Goal: Transaction & Acquisition: Subscribe to service/newsletter

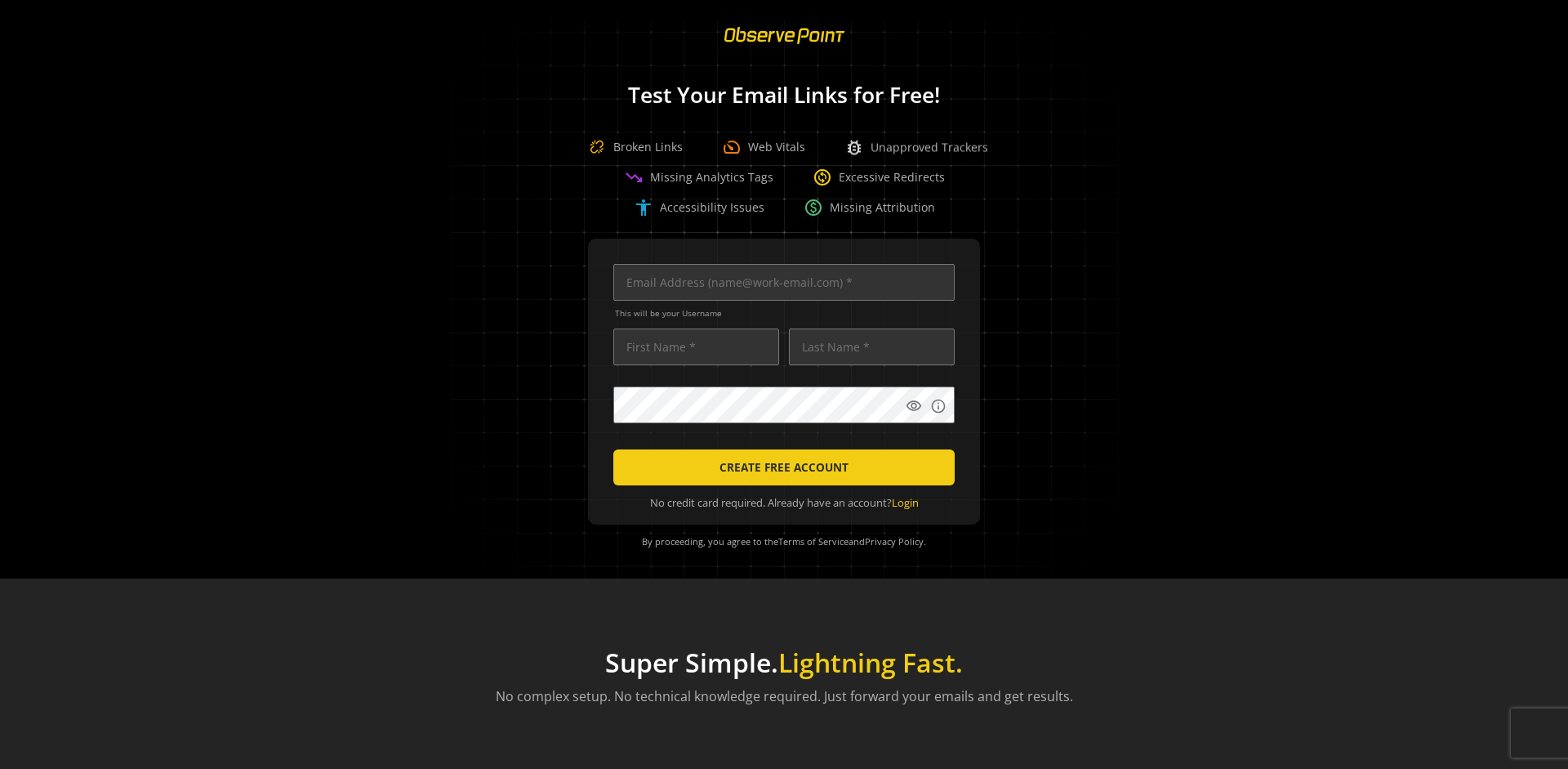
scroll to position [0, 5285]
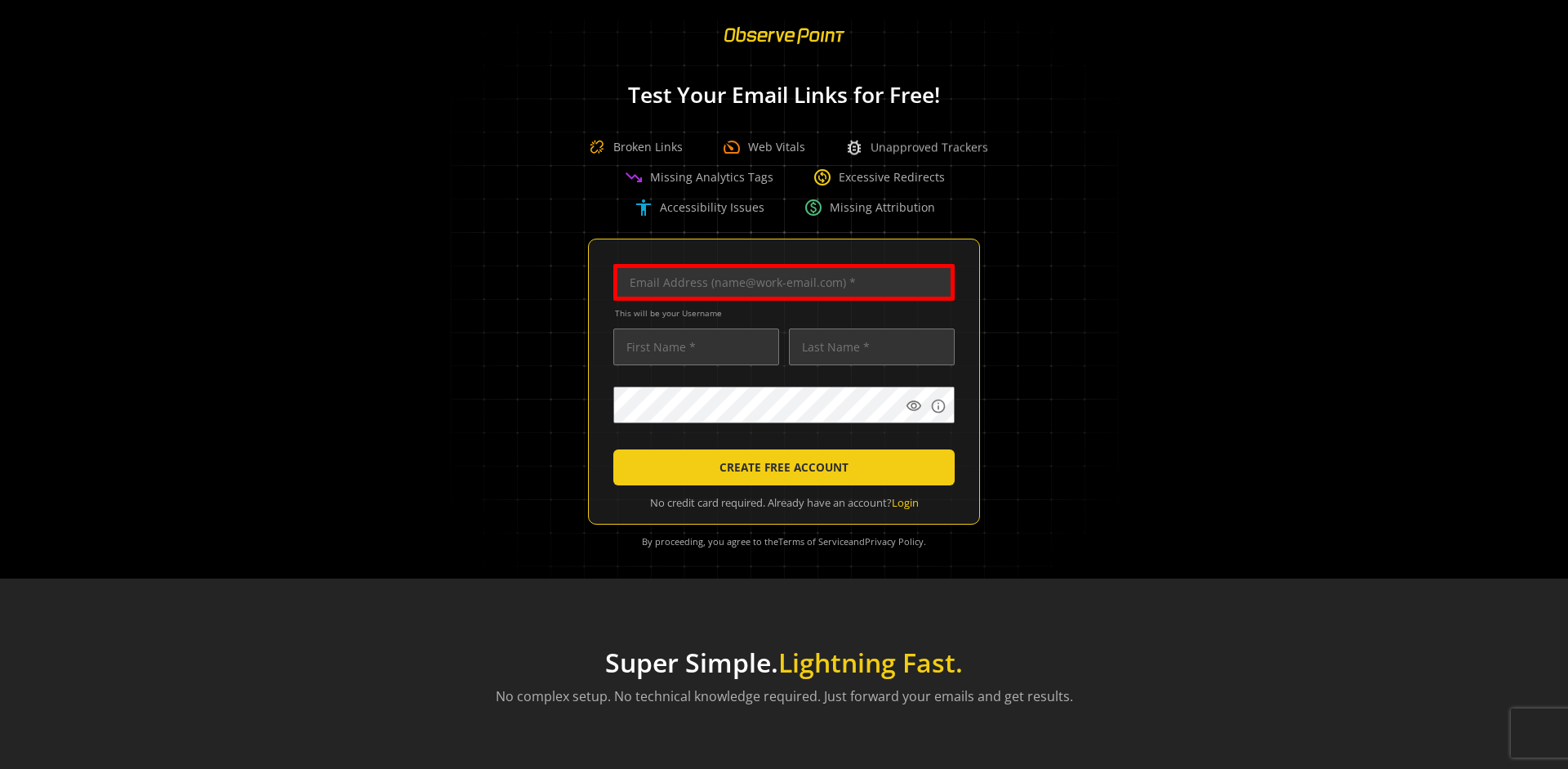
click at [781, 282] on input "text" at bounding box center [784, 282] width 341 height 36
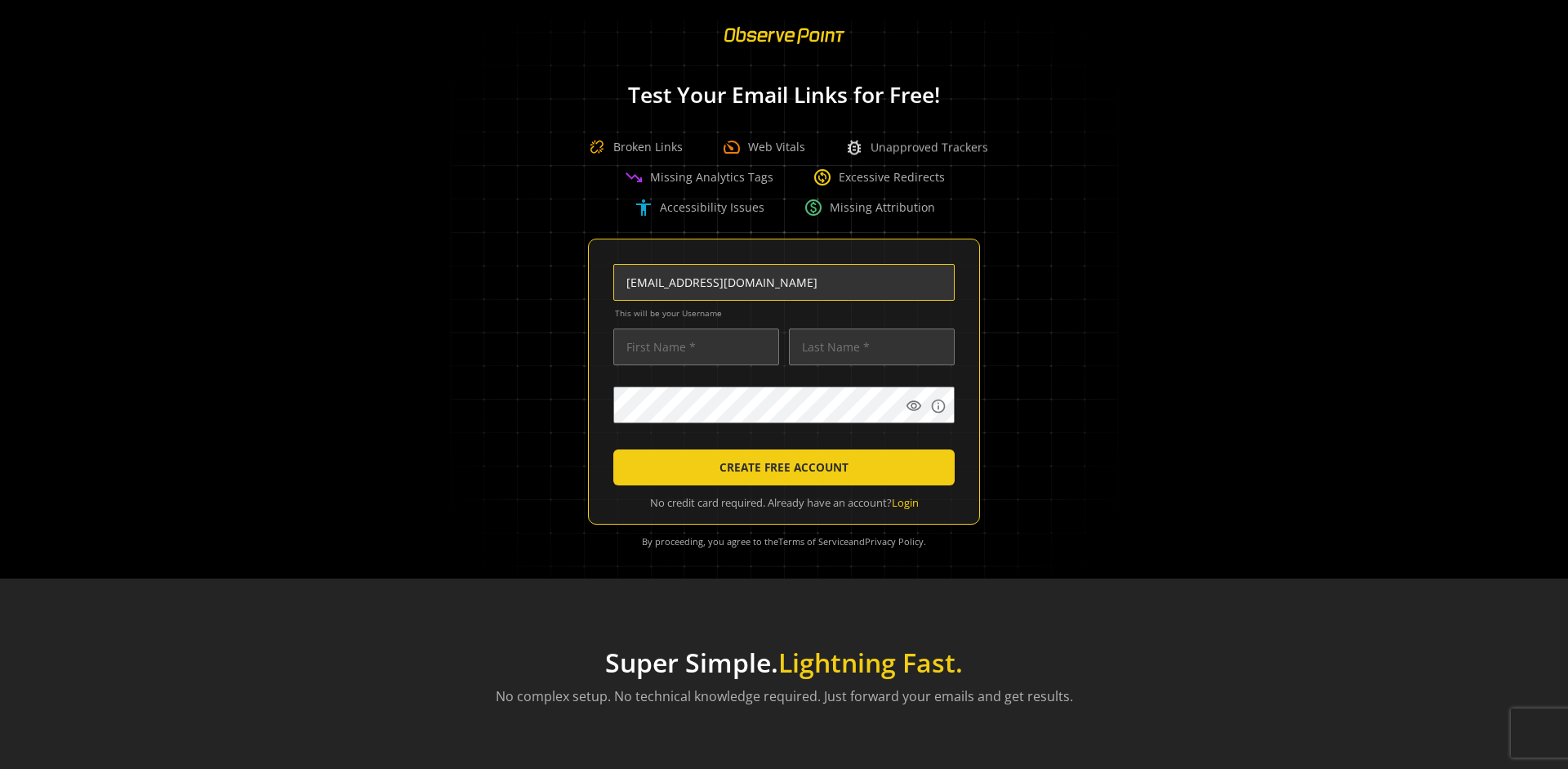
scroll to position [0, 86]
type input "[EMAIL_ADDRESS][DOMAIN_NAME]"
click at [692, 346] on input "text" at bounding box center [697, 346] width 166 height 36
type input "Test"
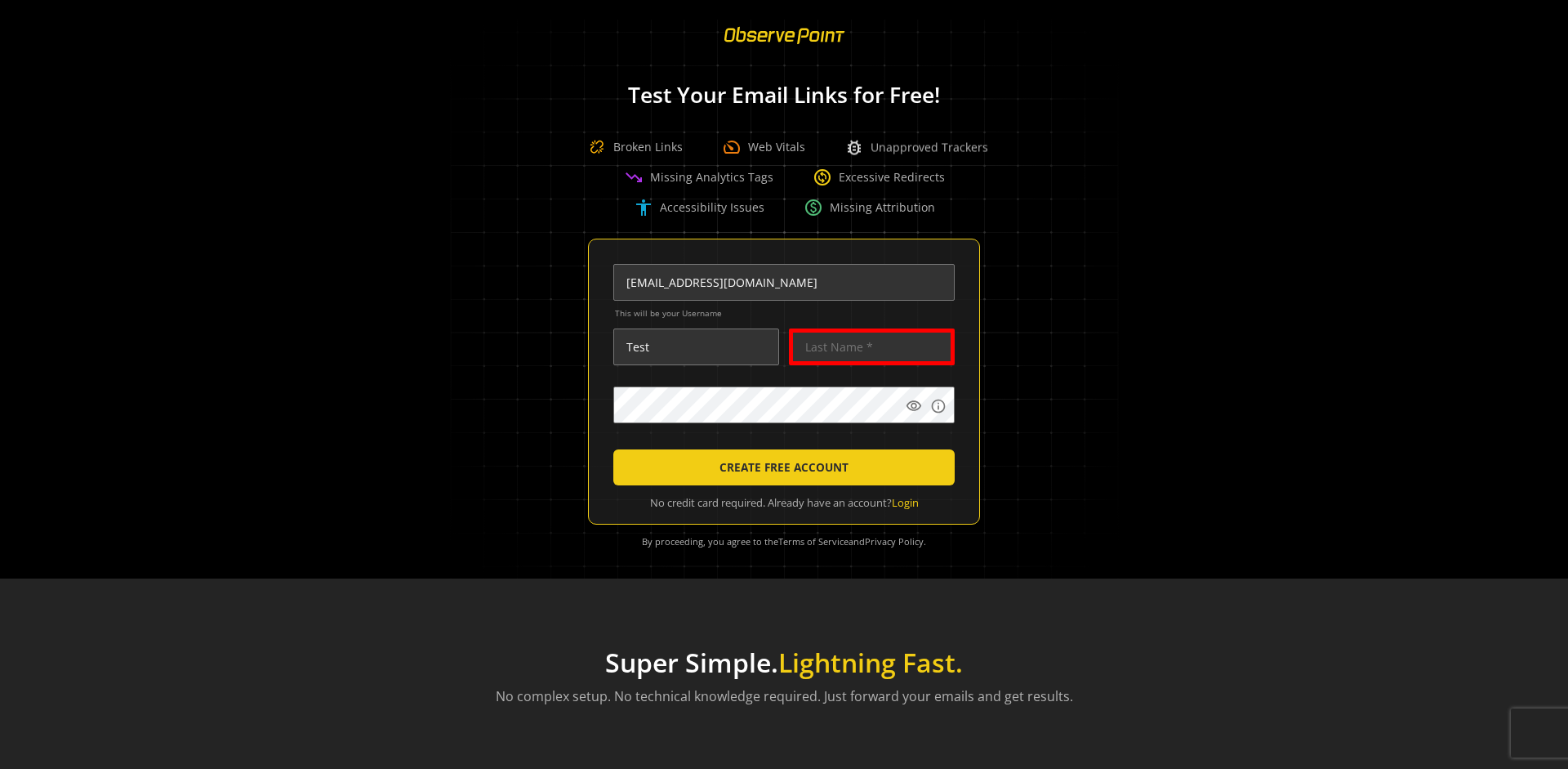
click at [867, 346] on input "text" at bounding box center [872, 346] width 166 height 36
type input "Test"
click at [1010, 442] on body "Loading... Test Your Email Links for Free! Broken Links speed Web Vitals bug_re…" at bounding box center [784, 384] width 1568 height 769
click at [781, 467] on span "CREATE FREE ACCOUNT" at bounding box center [784, 467] width 129 height 30
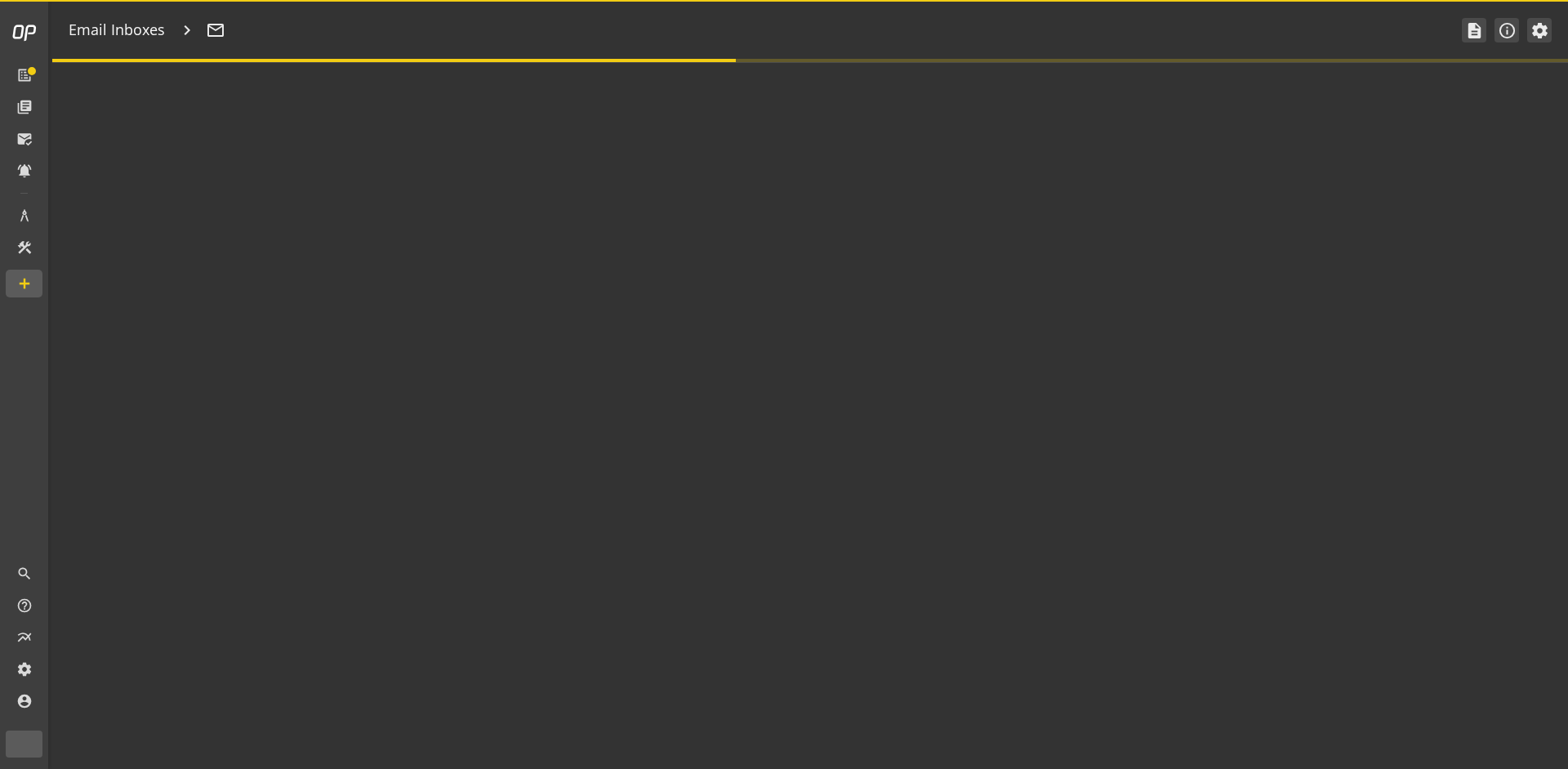
type textarea "Welcome to ObservePoint! This is your default email inbox for testing."
